Goal: Contribute content: Contribute content

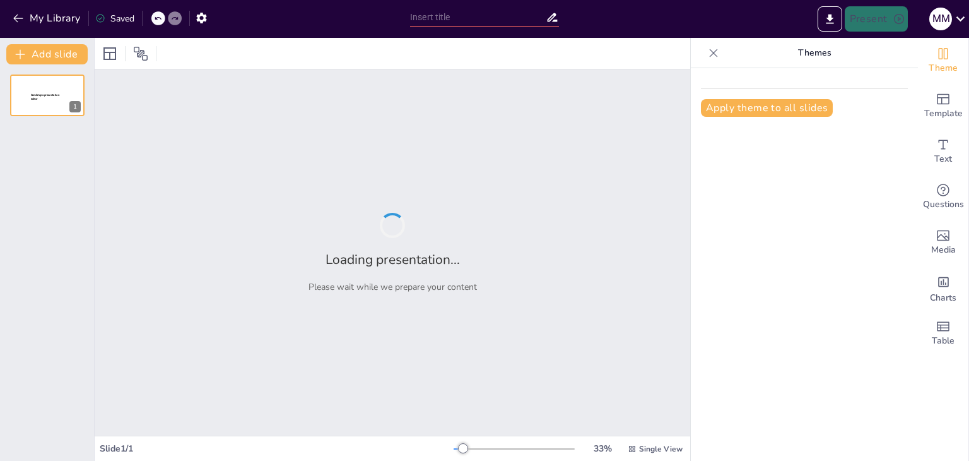
type input "New Sendsteps"
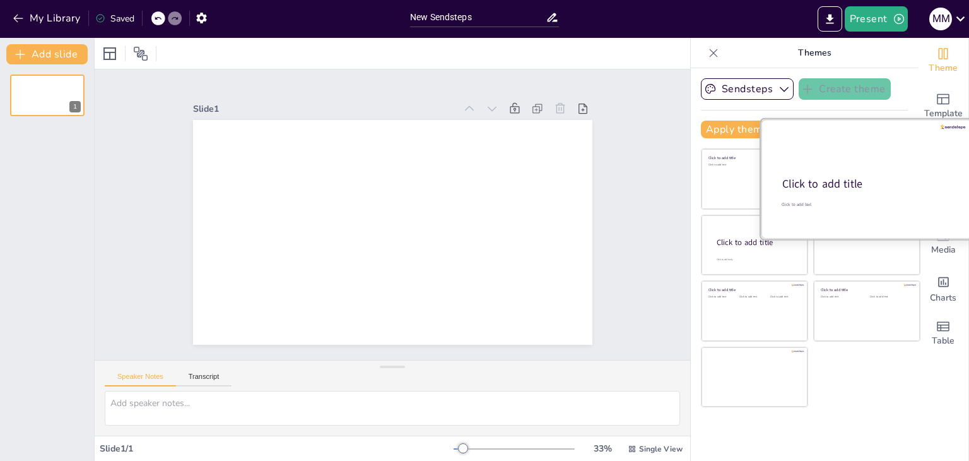
click at [873, 179] on div "Click to add title" at bounding box center [866, 184] width 167 height 15
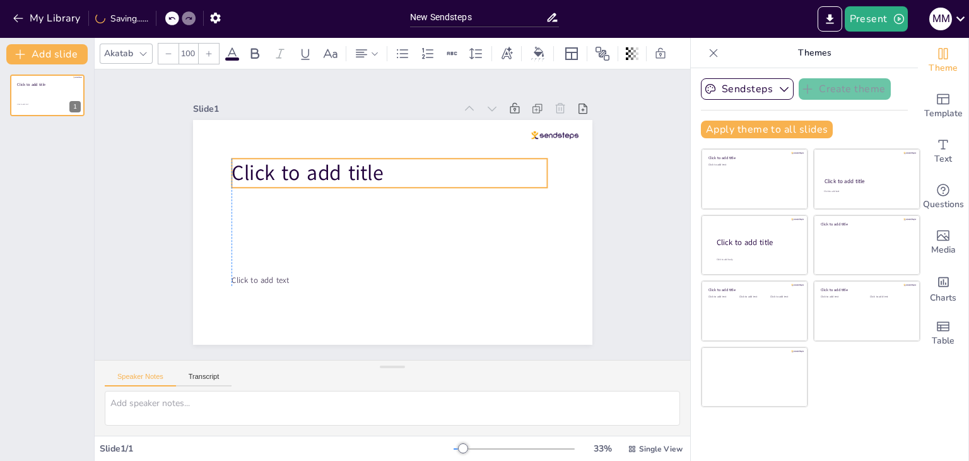
drag, startPoint x: 336, startPoint y: 242, endPoint x: 333, endPoint y: 174, distance: 68.9
click at [333, 174] on span "Click to add title" at bounding box center [332, 142] width 150 height 88
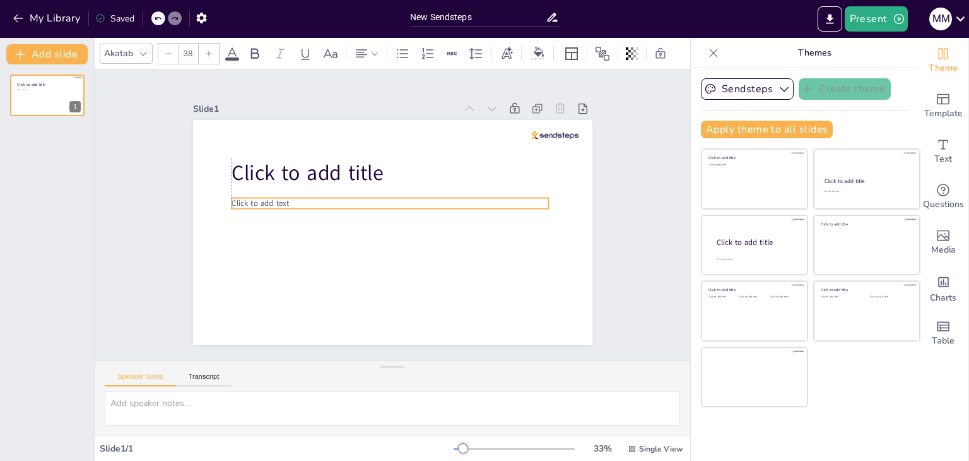
drag, startPoint x: 278, startPoint y: 273, endPoint x: 277, endPoint y: 196, distance: 77.0
click at [277, 177] on span "Click to add text" at bounding box center [270, 163] width 58 height 28
click at [93, 215] on div at bounding box center [94, 249] width 5 height 423
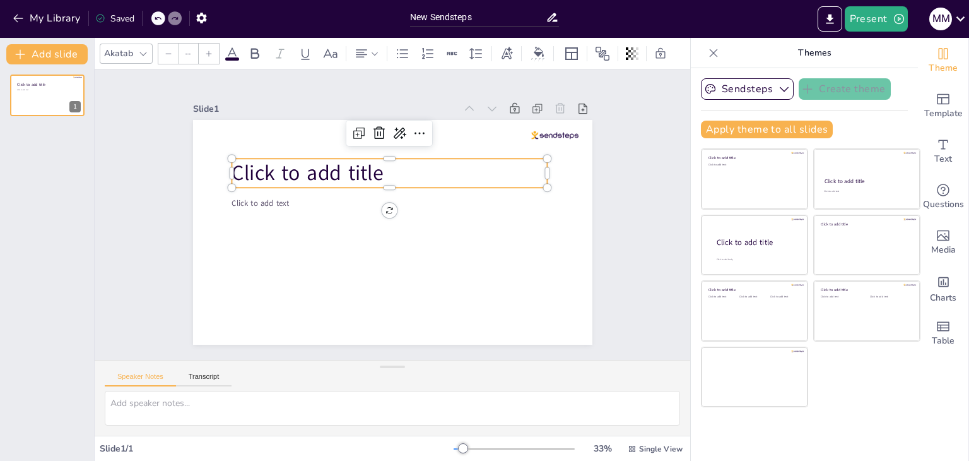
type input "100"
click at [278, 157] on span "Click to add title" at bounding box center [324, 149] width 153 height 74
click at [253, 405] on textarea at bounding box center [393, 408] width 576 height 35
type textarea "h"
click at [442, 162] on p "Click to add title" at bounding box center [402, 174] width 309 height 125
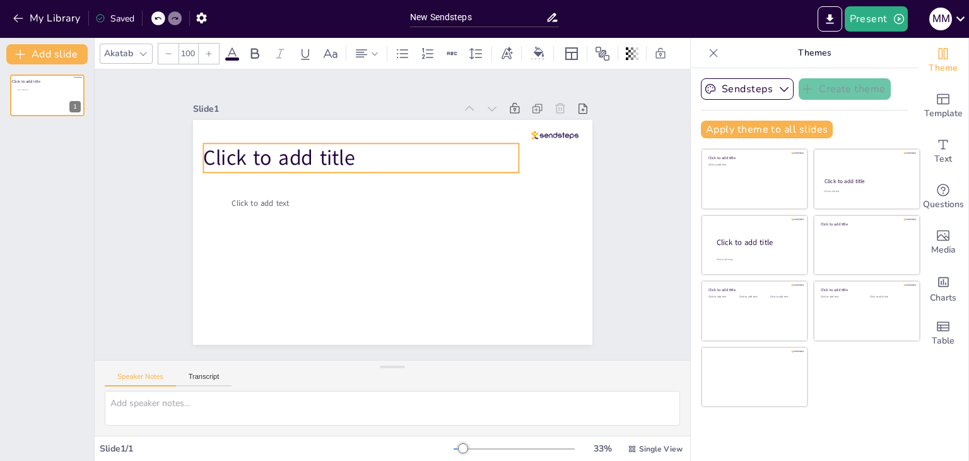
drag, startPoint x: 396, startPoint y: 177, endPoint x: 367, endPoint y: 162, distance: 32.2
click at [367, 162] on p "Click to add title" at bounding box center [379, 150] width 309 height 125
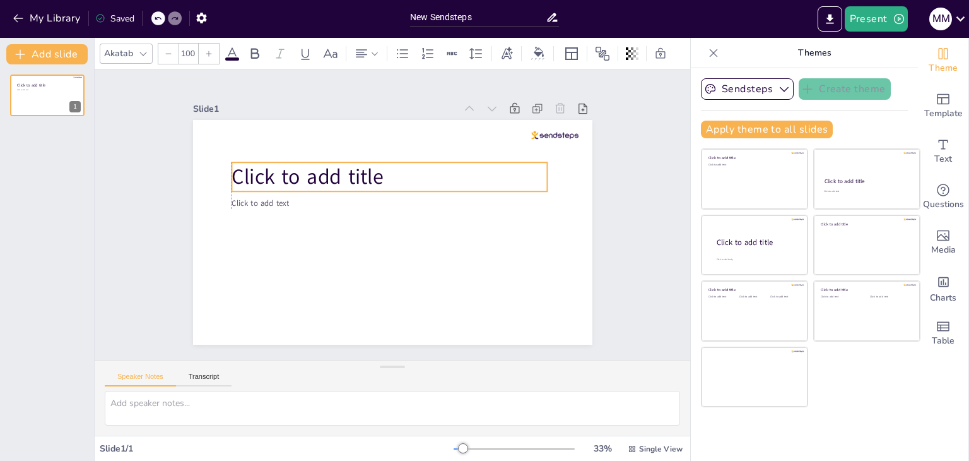
drag, startPoint x: 391, startPoint y: 150, endPoint x: 417, endPoint y: 169, distance: 32.1
click at [417, 169] on p "Click to add title" at bounding box center [412, 182] width 273 height 209
click at [381, 167] on p "Click to add title" at bounding box center [409, 180] width 288 height 183
click at [381, 172] on p "Click to add title" at bounding box center [415, 184] width 254 height 233
click at [381, 172] on p "Click to add title" at bounding box center [405, 179] width 300 height 155
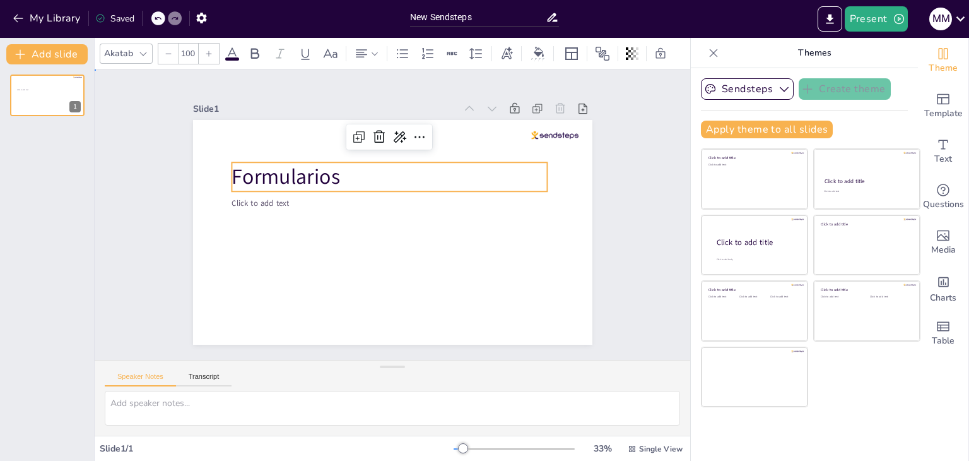
click at [139, 237] on div "Slide 1 Click to add text Formularios" at bounding box center [392, 214] width 585 height 653
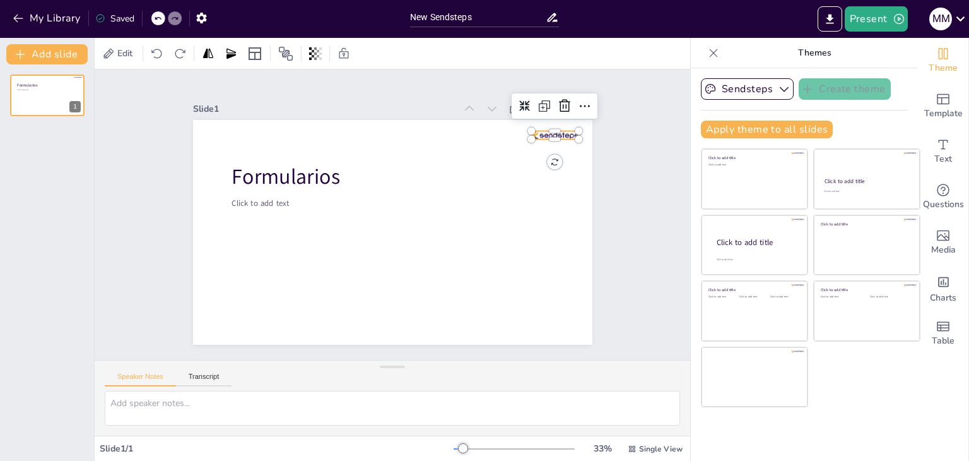
click at [550, 211] on div at bounding box center [572, 226] width 45 height 31
click at [578, 259] on icon at bounding box center [588, 269] width 21 height 21
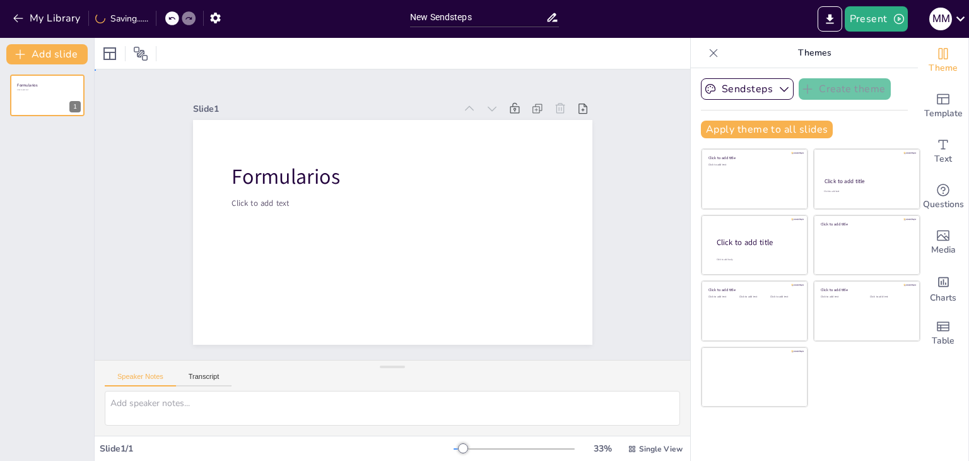
click at [631, 121] on div "Slide 1 Formularios Click to add text" at bounding box center [392, 214] width 653 height 585
click at [778, 91] on icon "button" at bounding box center [784, 89] width 13 height 13
click at [627, 261] on div "Slide 1 Formularios Click to add text" at bounding box center [392, 214] width 614 height 637
